Goal: Task Accomplishment & Management: Use online tool/utility

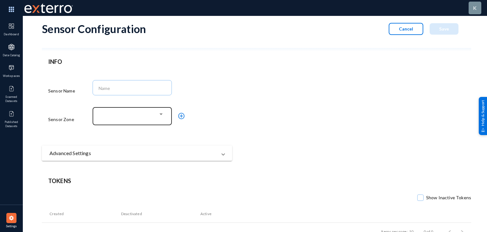
click at [129, 111] on div at bounding box center [132, 115] width 73 height 19
click at [131, 115] on div at bounding box center [130, 115] width 55 height 6
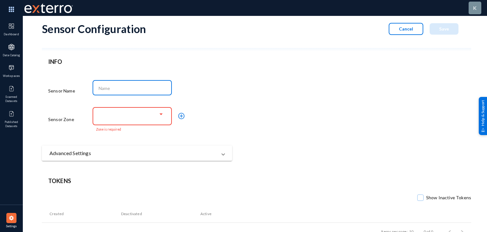
click at [117, 87] on input at bounding box center [134, 88] width 70 height 6
type input "admXchange"
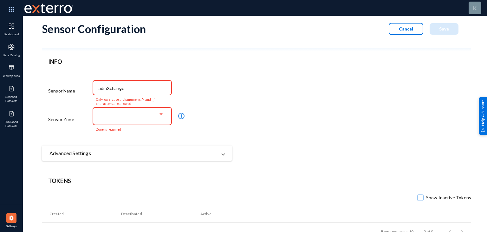
click at [134, 114] on div at bounding box center [130, 115] width 55 height 6
click at [182, 116] on mat-icon "add_circle_outline" at bounding box center [182, 116] width 8 height 8
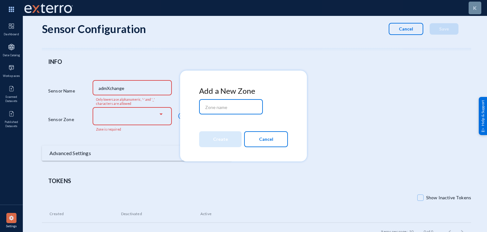
click at [216, 107] on input at bounding box center [232, 107] width 55 height 6
type input "admXchange"
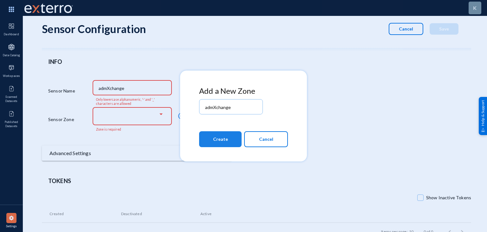
click at [225, 141] on span "Create" at bounding box center [220, 138] width 15 height 11
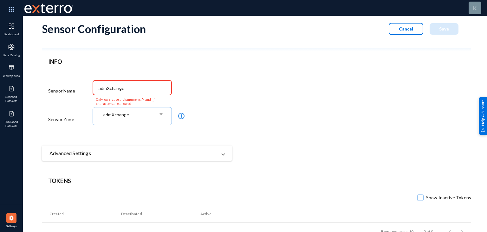
scroll to position [18, 0]
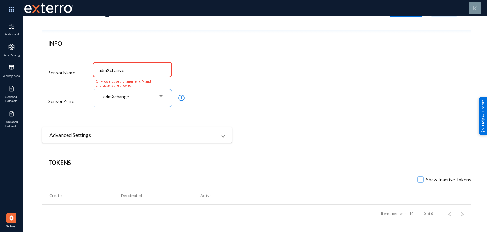
click at [343, 159] on header "Tokens" at bounding box center [256, 162] width 417 height 9
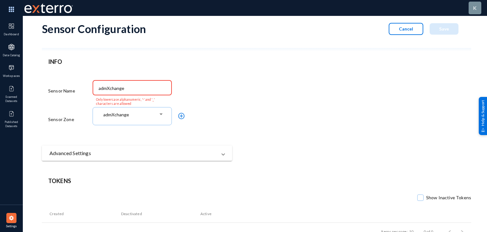
click at [110, 88] on input "admXchange" at bounding box center [134, 88] width 70 height 6
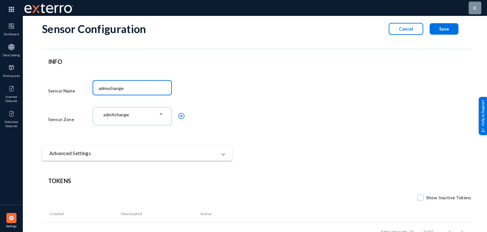
scroll to position [18, 0]
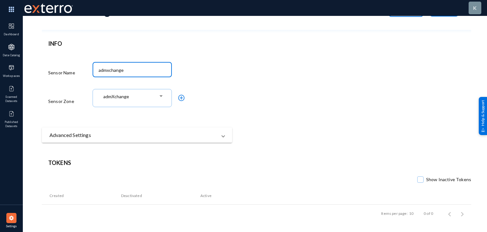
type input "admxchange"
click at [121, 131] on mat-panel-title "Advanced Settings" at bounding box center [132, 135] width 167 height 8
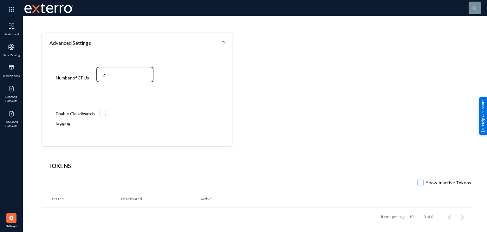
scroll to position [113, 0]
click at [326, 134] on form "Sensor Configuration Cancel Save INFO Sensor Name admxchange Sensor Zone admXch…" at bounding box center [256, 24] width 429 height 242
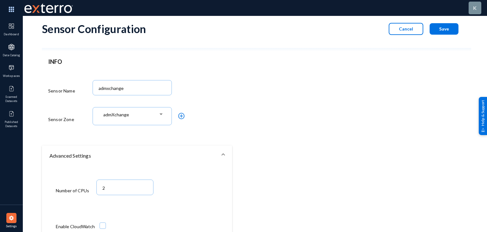
click at [179, 159] on mat-panel-title "Advanced Settings" at bounding box center [132, 156] width 167 height 8
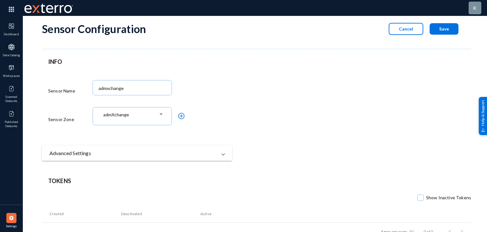
click at [314, 120] on form "Sensor Configuration Cancel Save INFO Sensor Name admxchange Sensor Zone admXch…" at bounding box center [256, 88] width 429 height 145
click at [154, 40] on div "Sensor Configuration Cancel Save" at bounding box center [256, 33] width 429 height 35
click at [437, 29] on button "Save" at bounding box center [444, 28] width 29 height 11
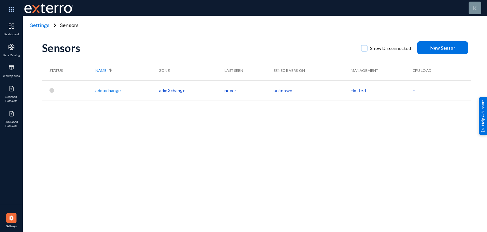
click at [107, 92] on link "admxchange" at bounding box center [107, 90] width 25 height 5
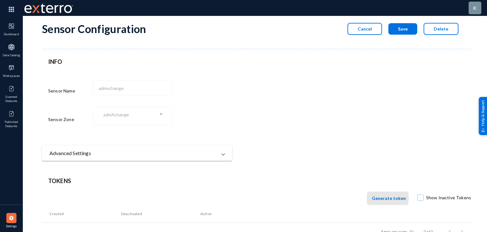
click at [384, 198] on span "Generate token" at bounding box center [389, 197] width 34 height 5
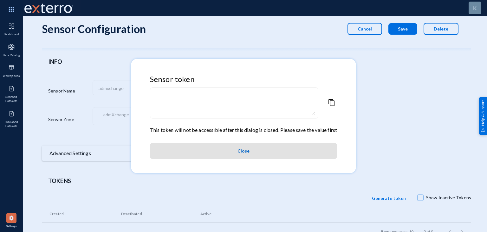
type textarea "eyJuYW1lIjoiYWRteGNoYW5nZSIsIm9yZyI6InhjaGFuZ2VjZXJ0MjUiLCJ6b25lIjoiYWRtWGNoYW5…"
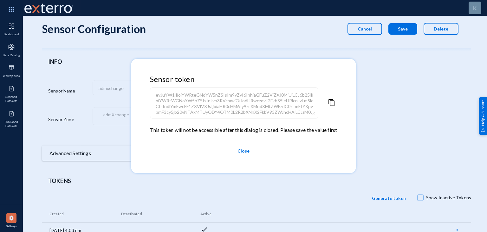
click at [331, 101] on span "content_copy" at bounding box center [332, 112] width 8 height 27
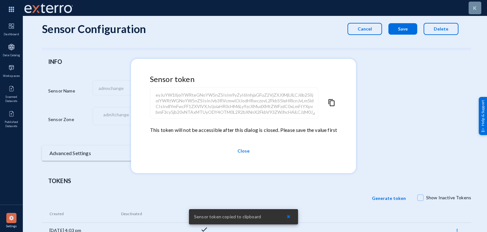
click at [331, 101] on span "content_copy" at bounding box center [332, 112] width 8 height 27
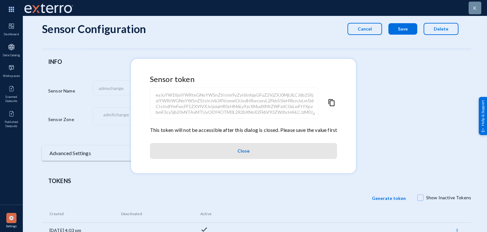
click at [244, 151] on span "Close" at bounding box center [244, 150] width 12 height 11
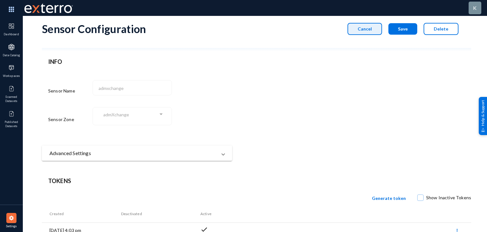
click at [359, 32] on button "Cancel" at bounding box center [365, 29] width 35 height 12
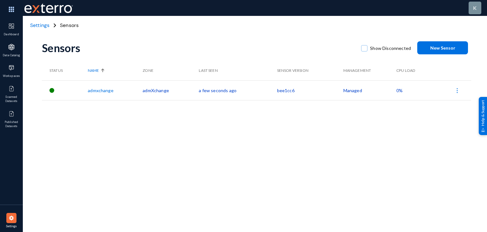
click at [161, 131] on div "Sensors Show Disconnected New Sensor Status Name Zone Last Seen Sensor Version …" at bounding box center [256, 111] width 429 height 190
